Goal: Task Accomplishment & Management: Use online tool/utility

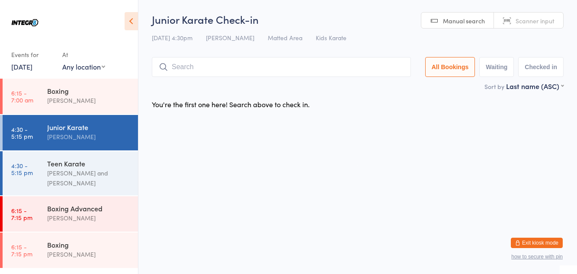
click at [86, 172] on div "[PERSON_NAME] and [PERSON_NAME]" at bounding box center [88, 178] width 83 height 20
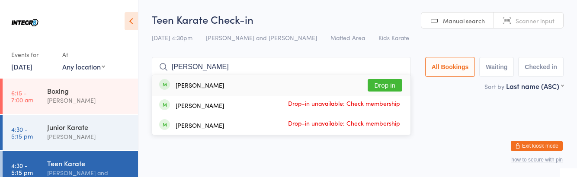
type input "[PERSON_NAME]"
click at [391, 87] on button "Drop in" at bounding box center [384, 85] width 35 height 13
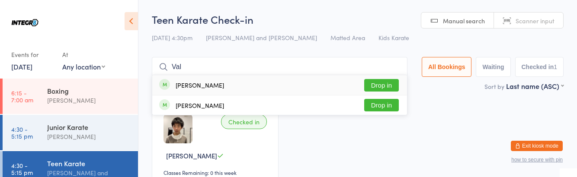
type input "Val"
click at [176, 108] on div "[PERSON_NAME]" at bounding box center [199, 105] width 48 height 7
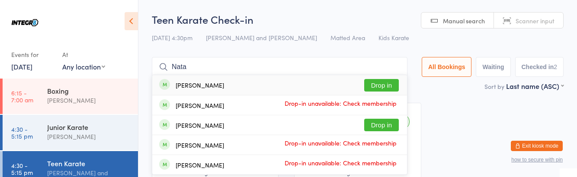
type input "Nata"
click at [234, 128] on div "[PERSON_NAME] Drop in" at bounding box center [279, 124] width 255 height 19
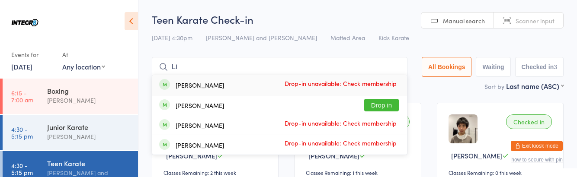
type input "Li"
click at [388, 107] on button "Drop in" at bounding box center [381, 105] width 35 height 13
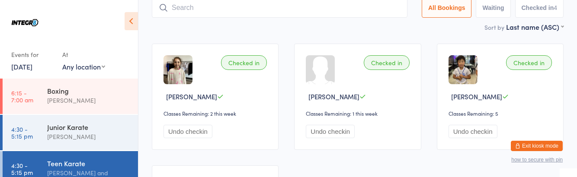
scroll to position [57, 0]
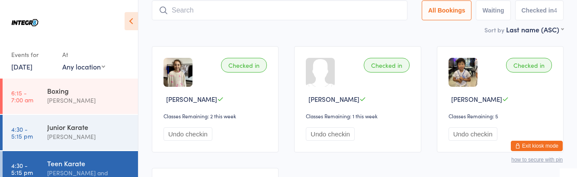
click at [1, 182] on div at bounding box center [1, 173] width 3 height 44
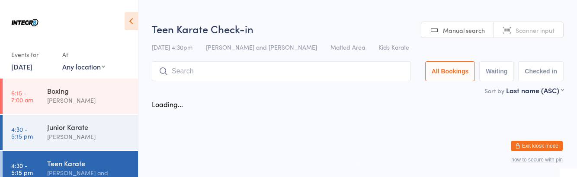
scroll to position [0, 0]
click at [51, 123] on div "Junior Karate" at bounding box center [88, 127] width 83 height 10
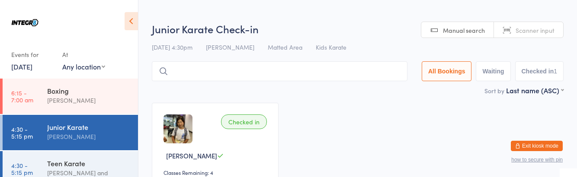
type input "L"
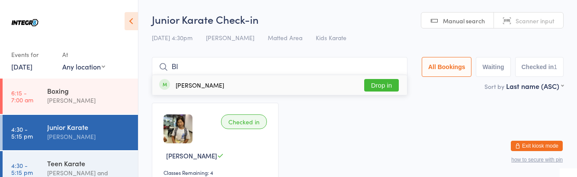
type input "Bl"
click at [387, 84] on button "Drop in" at bounding box center [381, 85] width 35 height 13
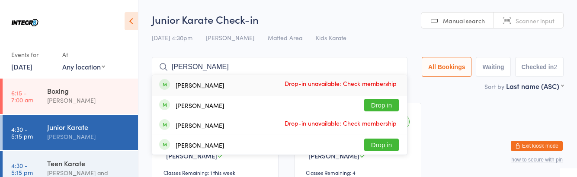
type input "[PERSON_NAME]"
click at [383, 105] on button "Drop in" at bounding box center [381, 105] width 35 height 13
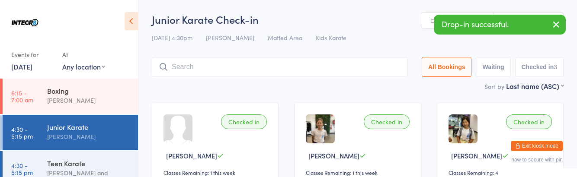
click at [93, 193] on div "Teen Karate [PERSON_NAME] and [PERSON_NAME]" at bounding box center [92, 173] width 91 height 44
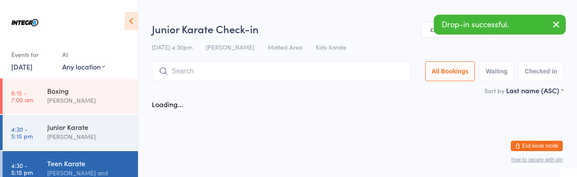
click at [74, 179] on div "[PERSON_NAME] and [PERSON_NAME]" at bounding box center [88, 178] width 83 height 20
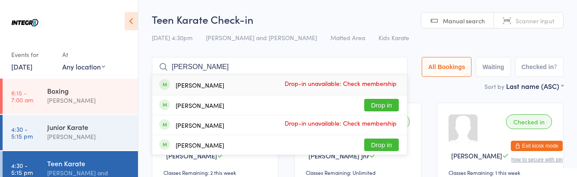
type input "[PERSON_NAME]"
click at [386, 116] on div "[PERSON_NAME] Drop-in unavailable: Check membership" at bounding box center [279, 124] width 255 height 19
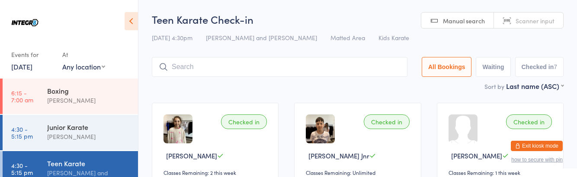
click at [171, 77] on input "search" at bounding box center [279, 67] width 255 height 20
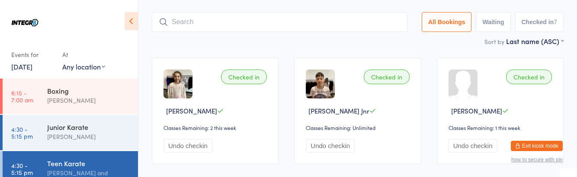
scroll to position [57, 0]
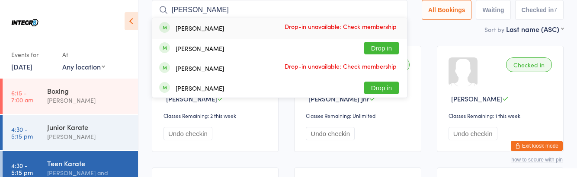
type input "[PERSON_NAME]"
click at [386, 45] on button "Drop in" at bounding box center [381, 48] width 35 height 13
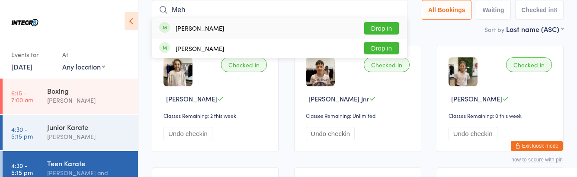
type input "Meh"
click at [393, 25] on button "Drop in" at bounding box center [381, 28] width 35 height 13
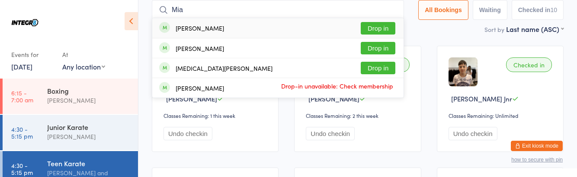
type input "Mia"
click at [175, 29] on div "[PERSON_NAME]" at bounding box center [199, 28] width 48 height 7
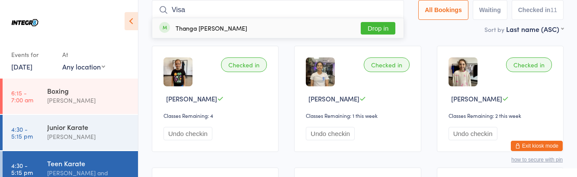
type input "Visa"
click at [382, 29] on button "Drop in" at bounding box center [377, 28] width 35 height 13
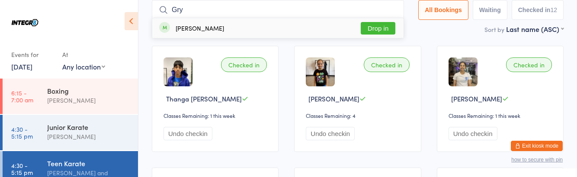
type input "Gry"
click at [386, 24] on button "Drop in" at bounding box center [377, 28] width 35 height 13
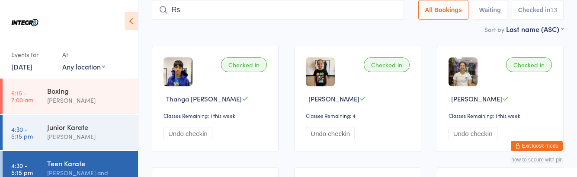
type input "R"
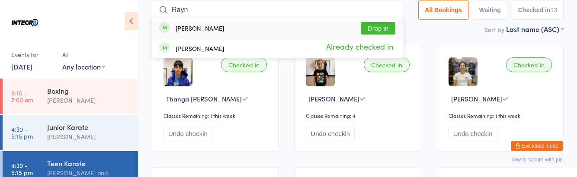
type input "Rayn"
click at [389, 29] on button "Drop in" at bounding box center [377, 28] width 35 height 13
